Goal: Browse casually: Explore the website without a specific task or goal

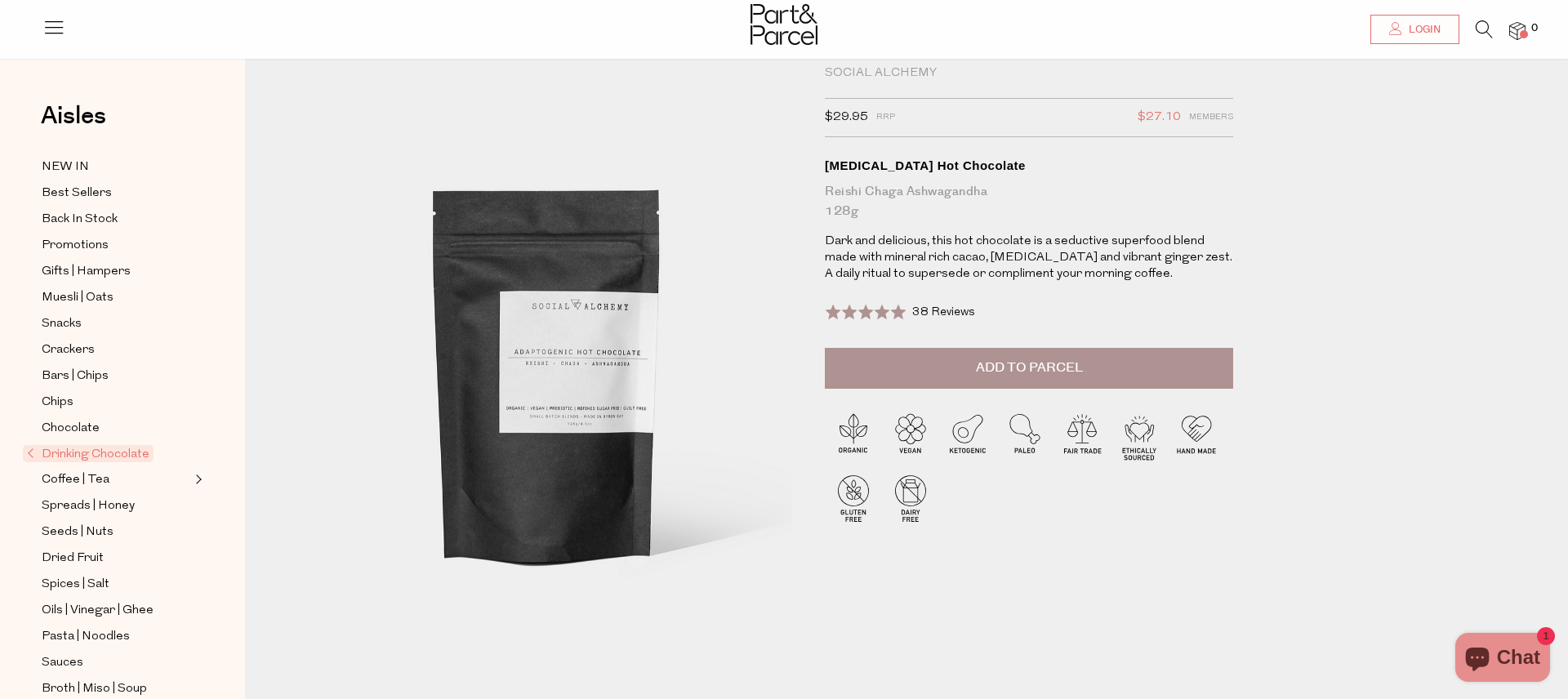
scroll to position [15, 0]
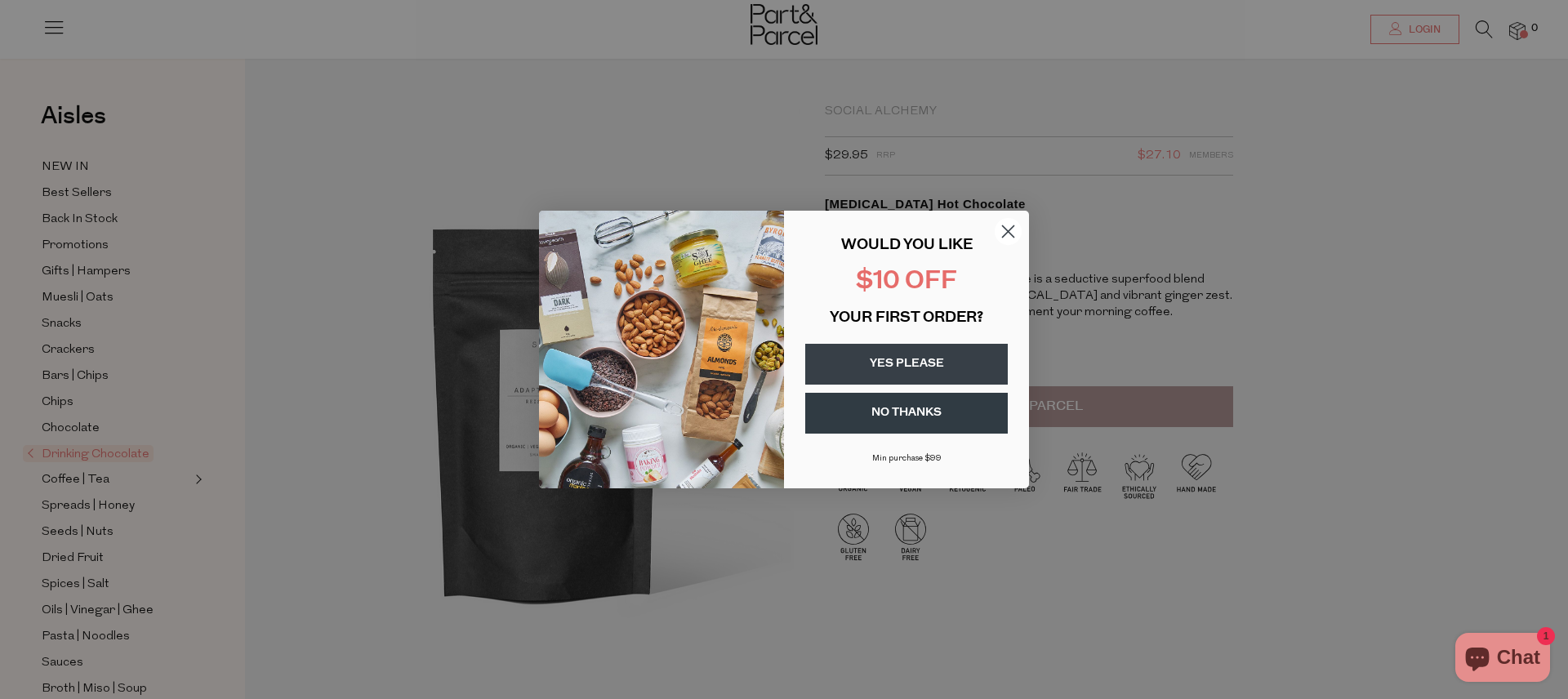
click at [1014, 230] on circle "Close dialog" at bounding box center [1007, 231] width 27 height 27
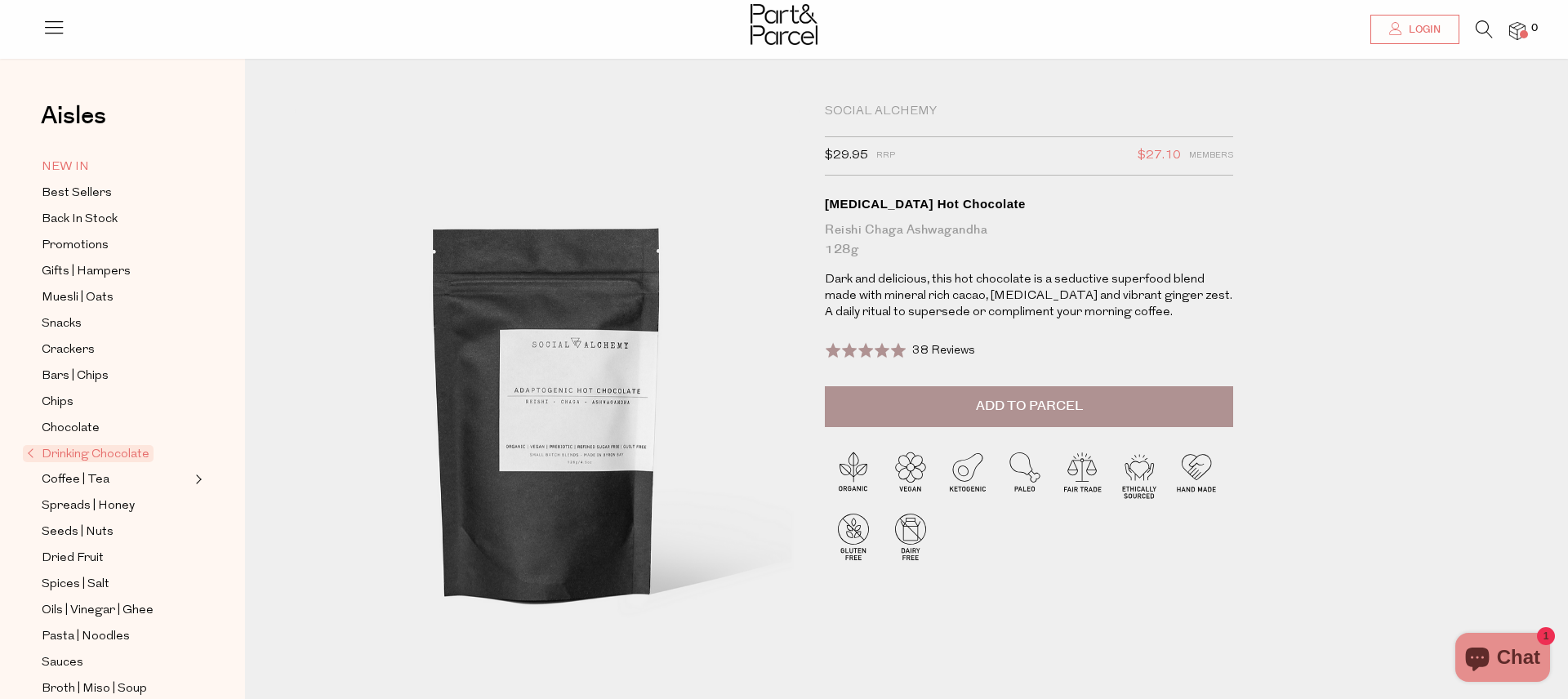
click at [64, 158] on span "NEW IN" at bounding box center [65, 167] width 48 height 19
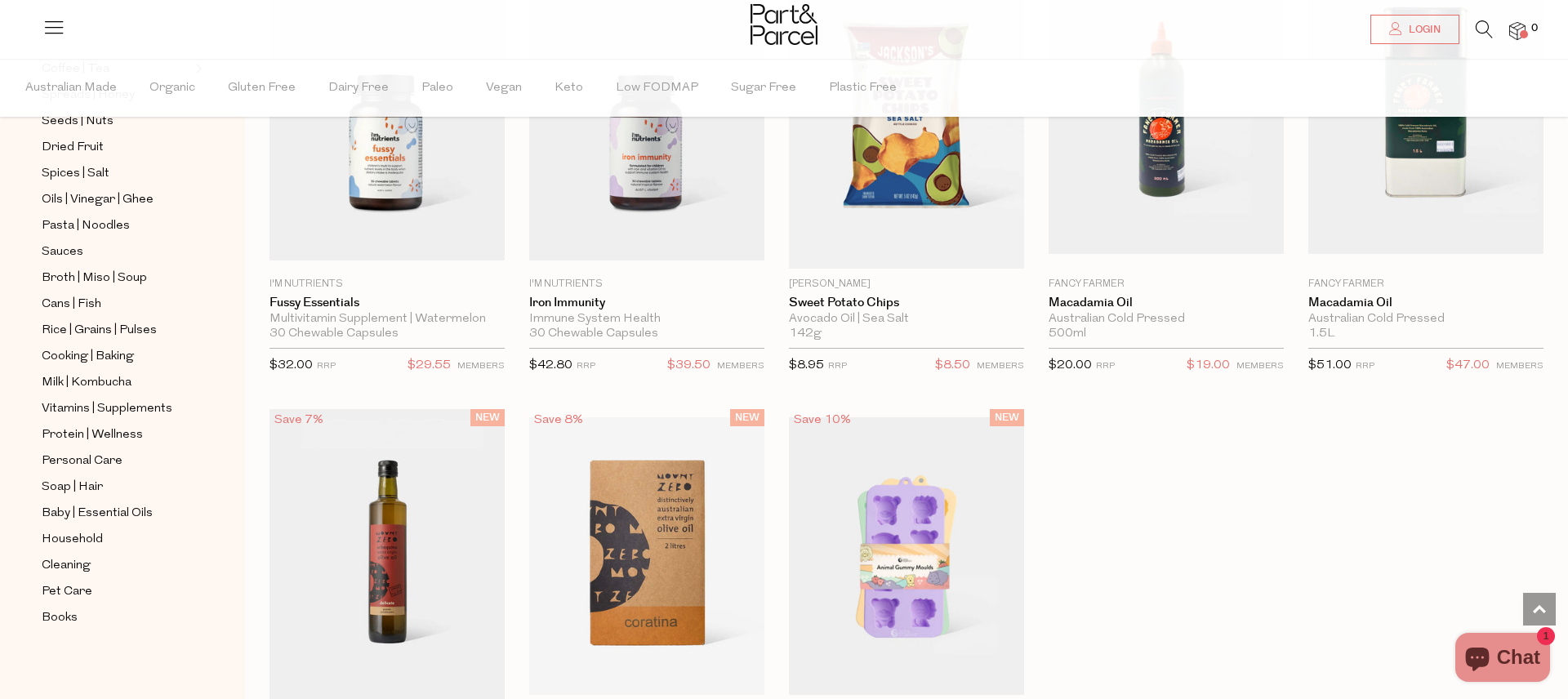
scroll to position [1009, 0]
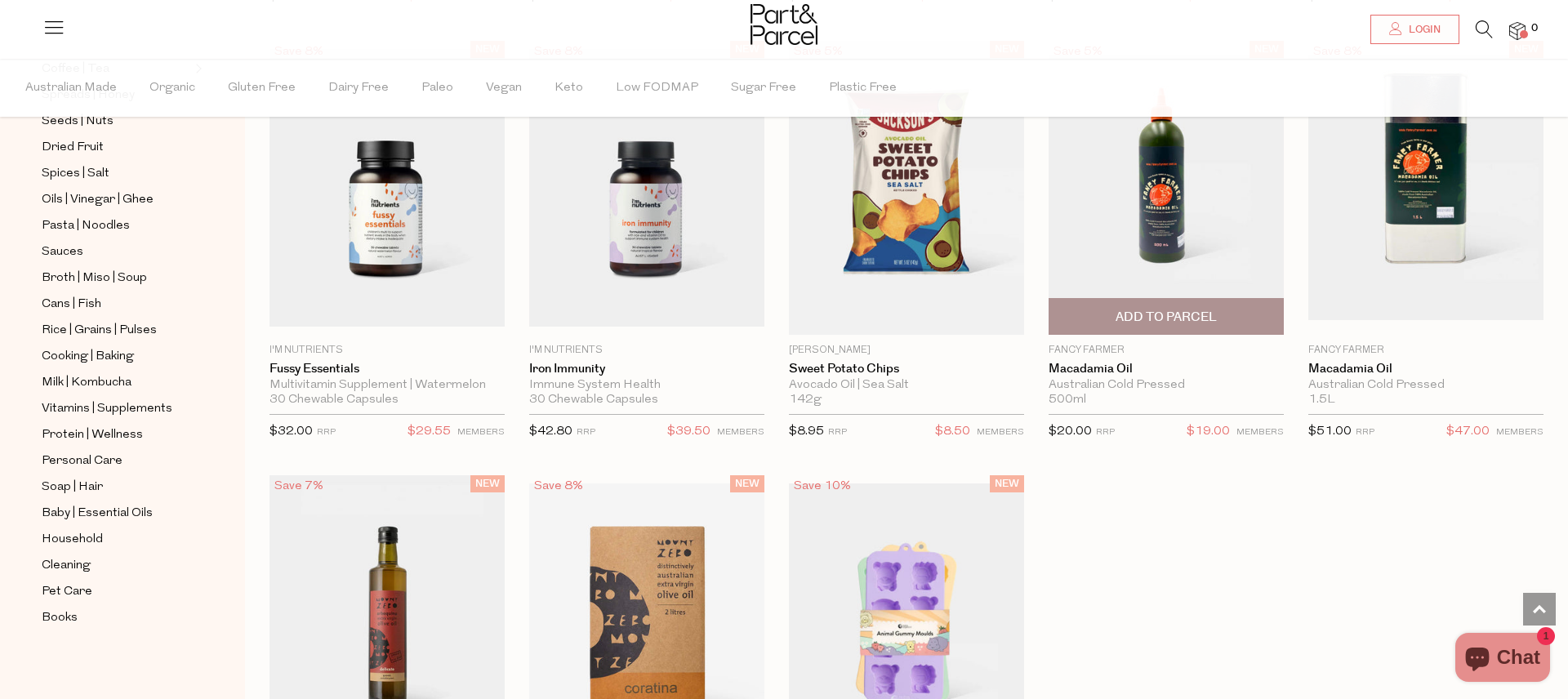
click at [1127, 260] on img at bounding box center [1166, 188] width 235 height 267
